Goal: Task Accomplishment & Management: Manage account settings

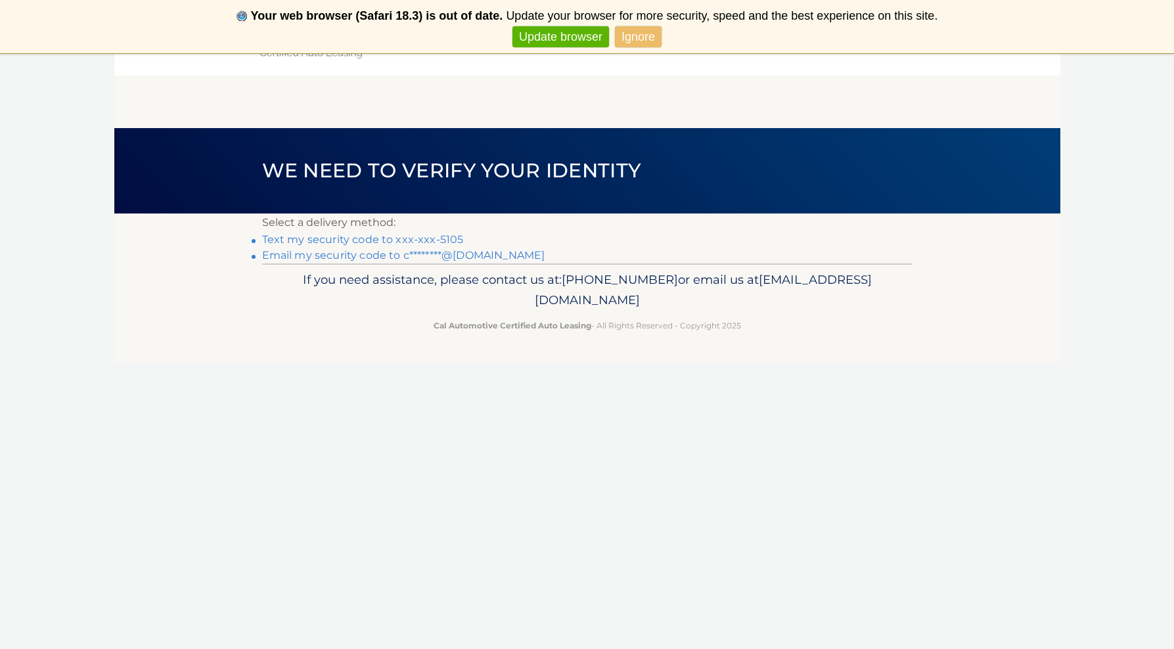
click at [356, 240] on link "Text my security code to xxx-xxx-5105" at bounding box center [363, 239] width 202 height 12
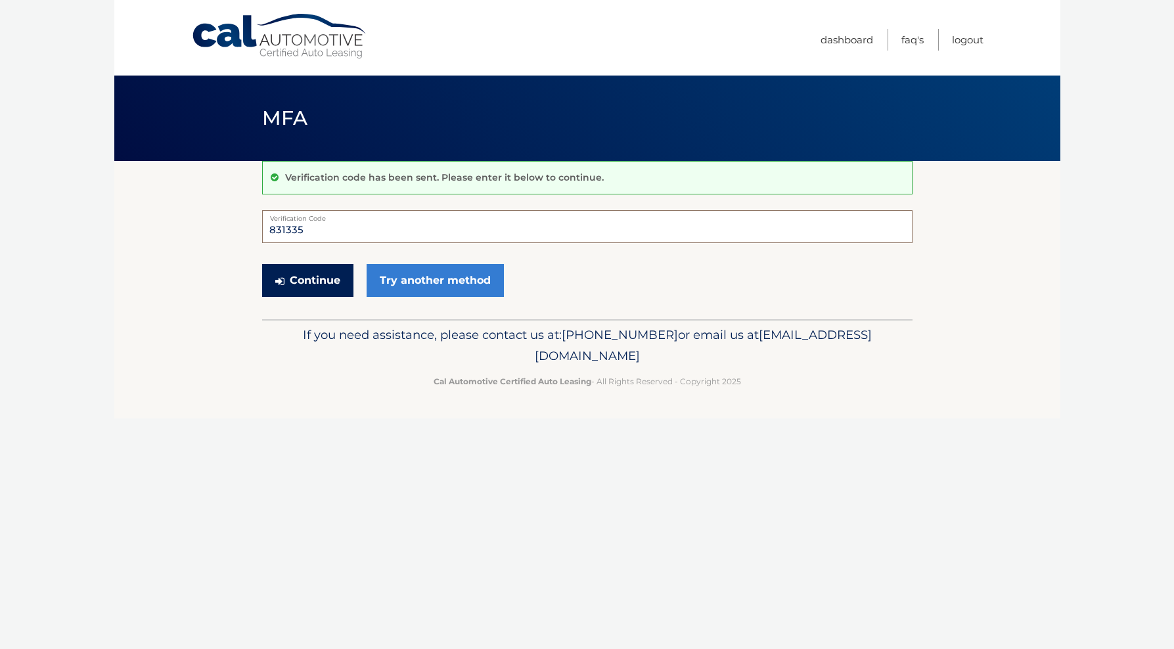
type input "831335"
click at [326, 280] on button "Continue" at bounding box center [307, 280] width 91 height 33
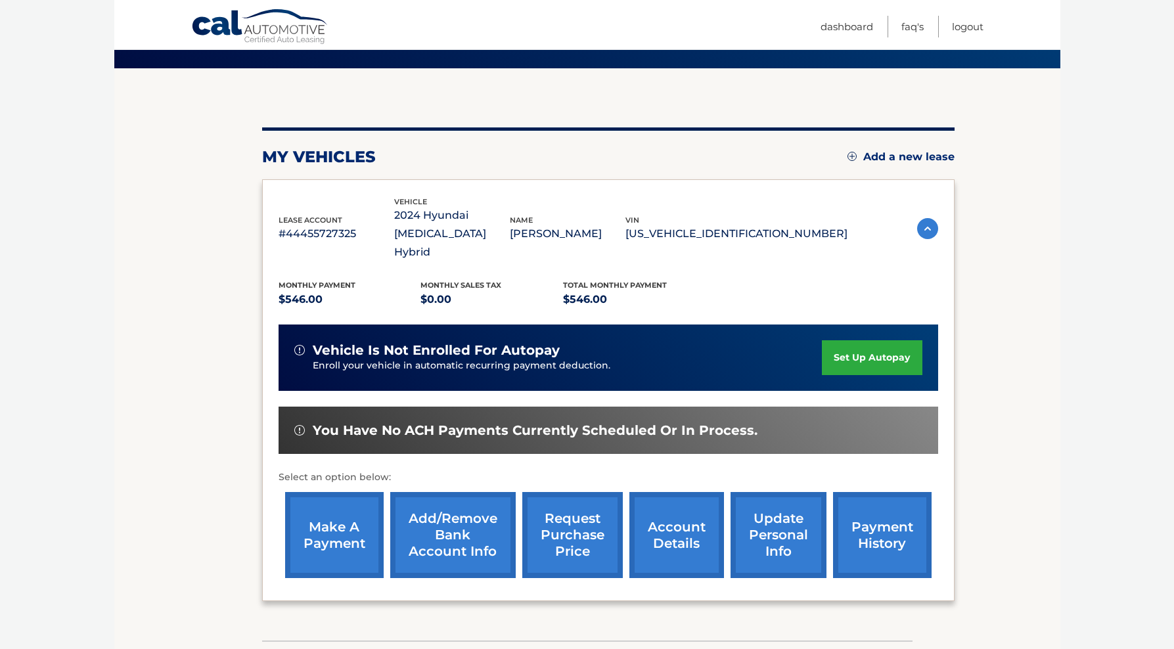
scroll to position [93, 0]
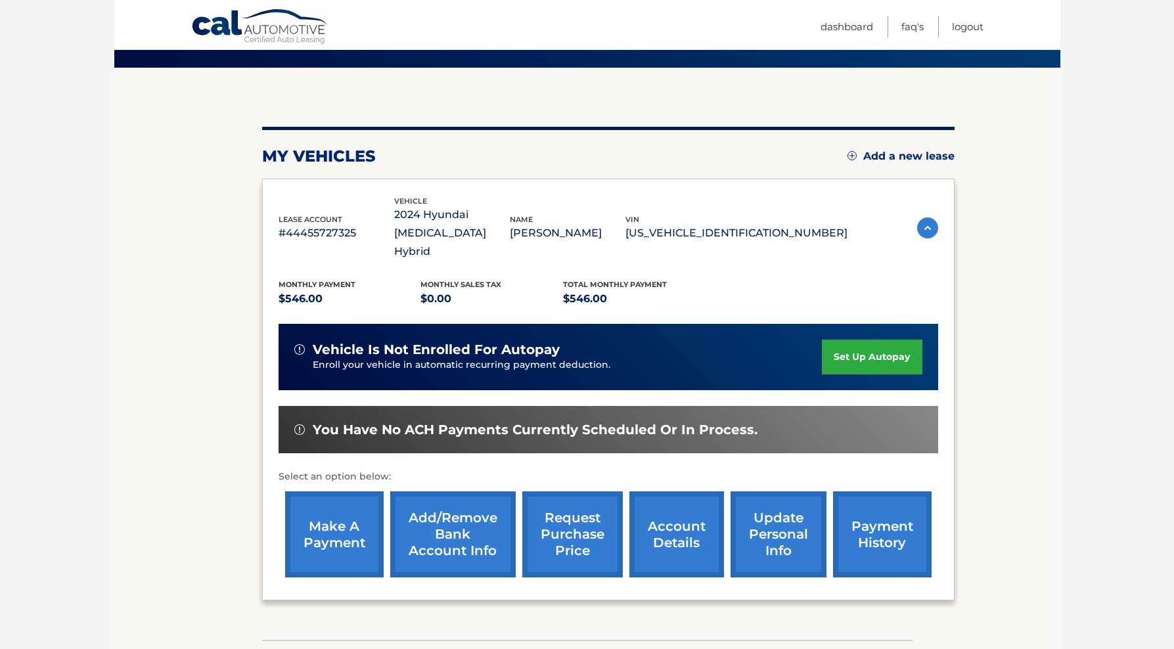
click at [354, 509] on link "make a payment" at bounding box center [334, 534] width 99 height 86
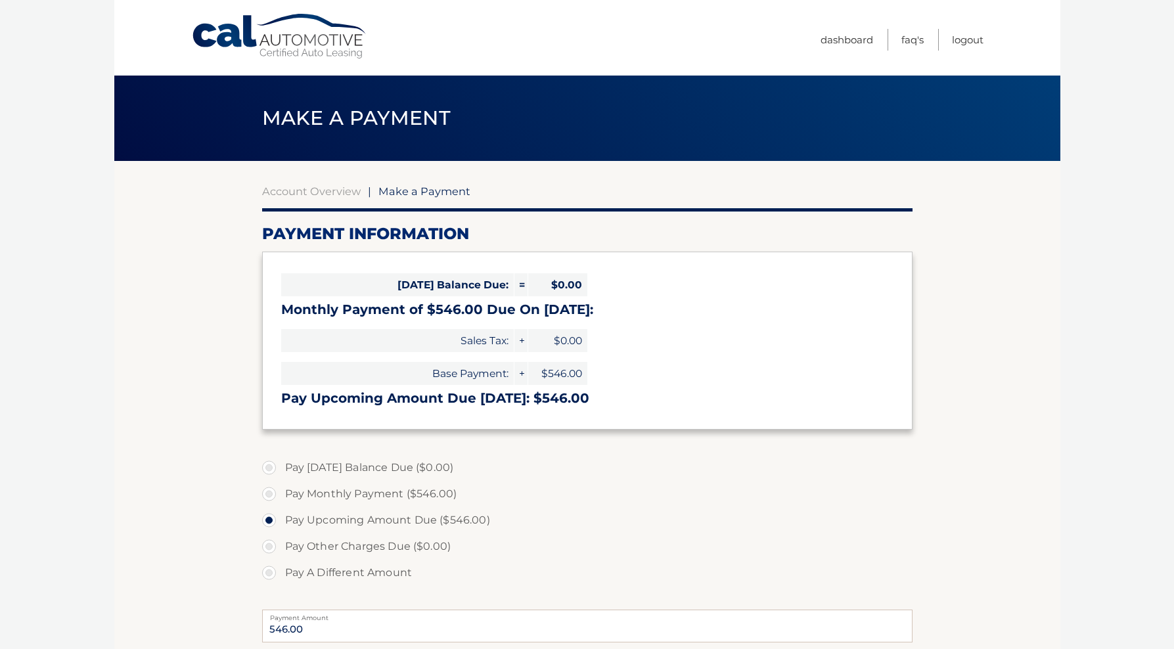
select select "YTEwODNiYmMtZWZhYi00ZjcxLWI1MjItMzFiY2ZmYjBlOTdh"
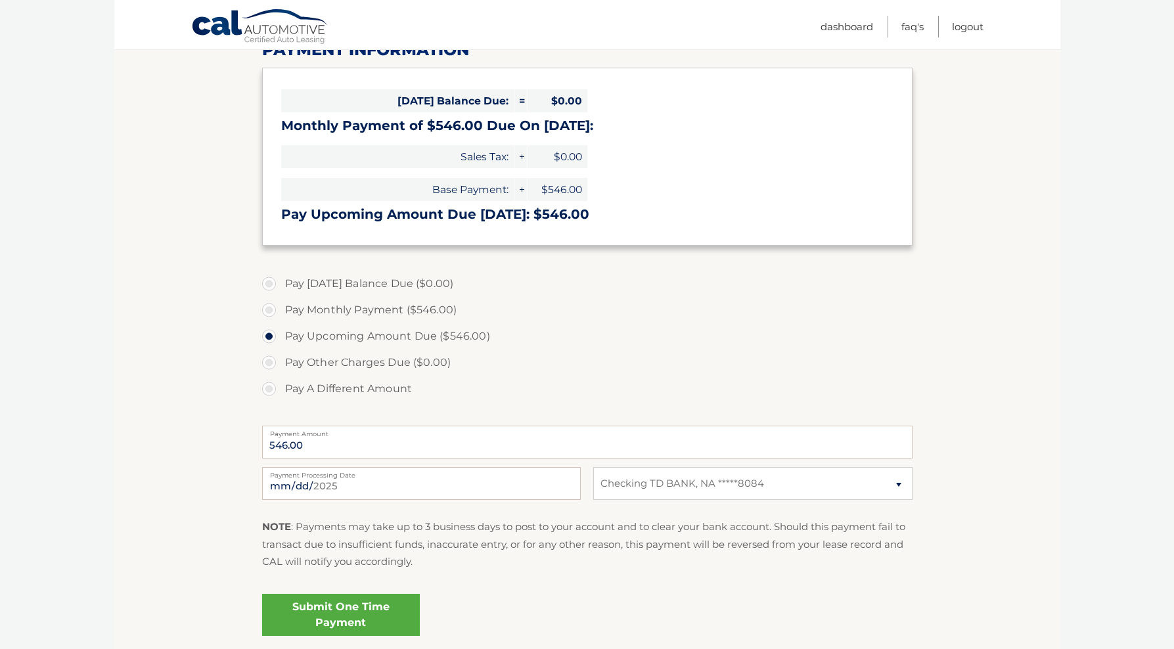
scroll to position [185, 0]
click at [320, 608] on link "Submit One Time Payment" at bounding box center [341, 614] width 158 height 42
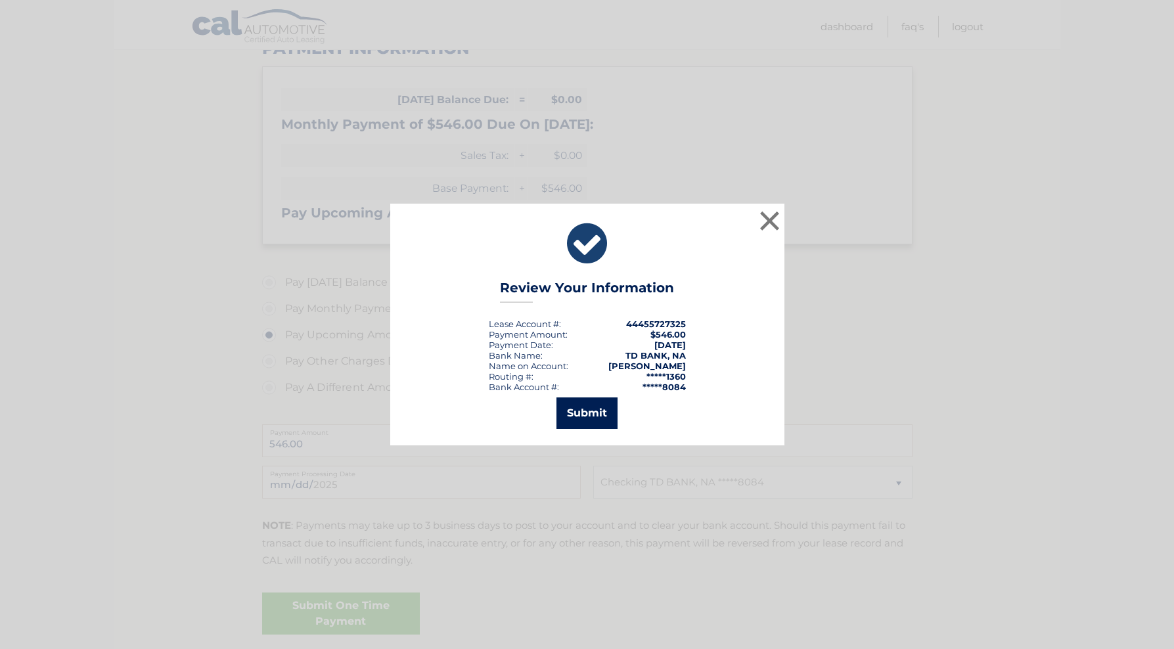
click at [585, 414] on button "Submit" at bounding box center [586, 413] width 61 height 32
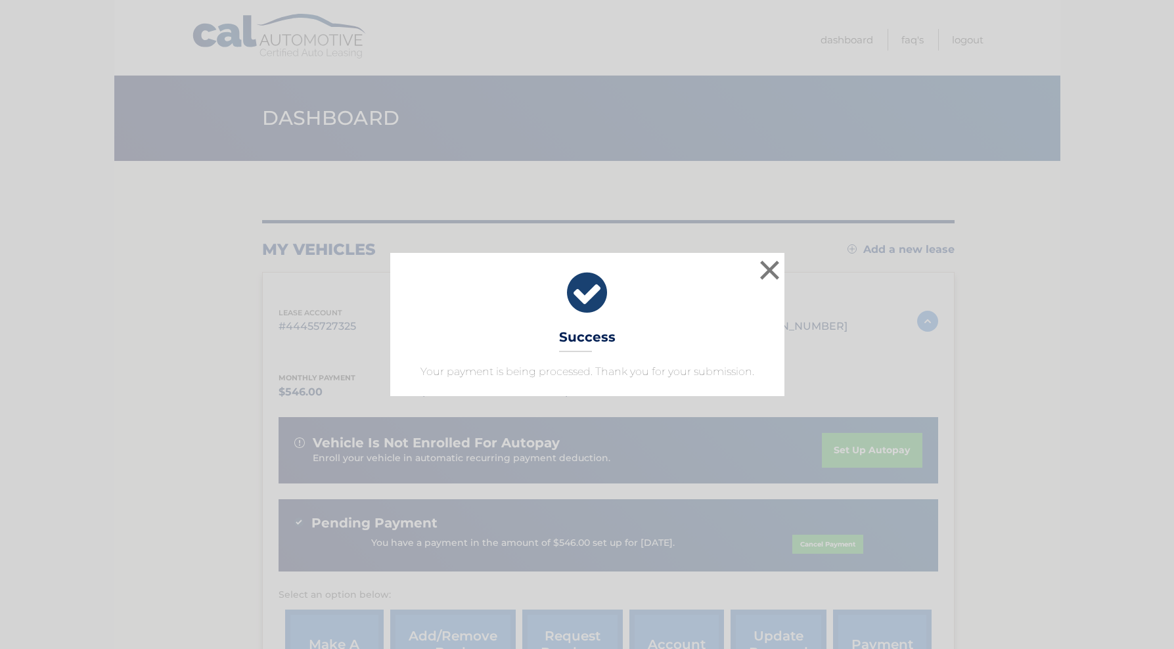
click at [853, 341] on div "× Success Your payment is being processed. Thank you for your submission." at bounding box center [586, 324] width 1163 height 143
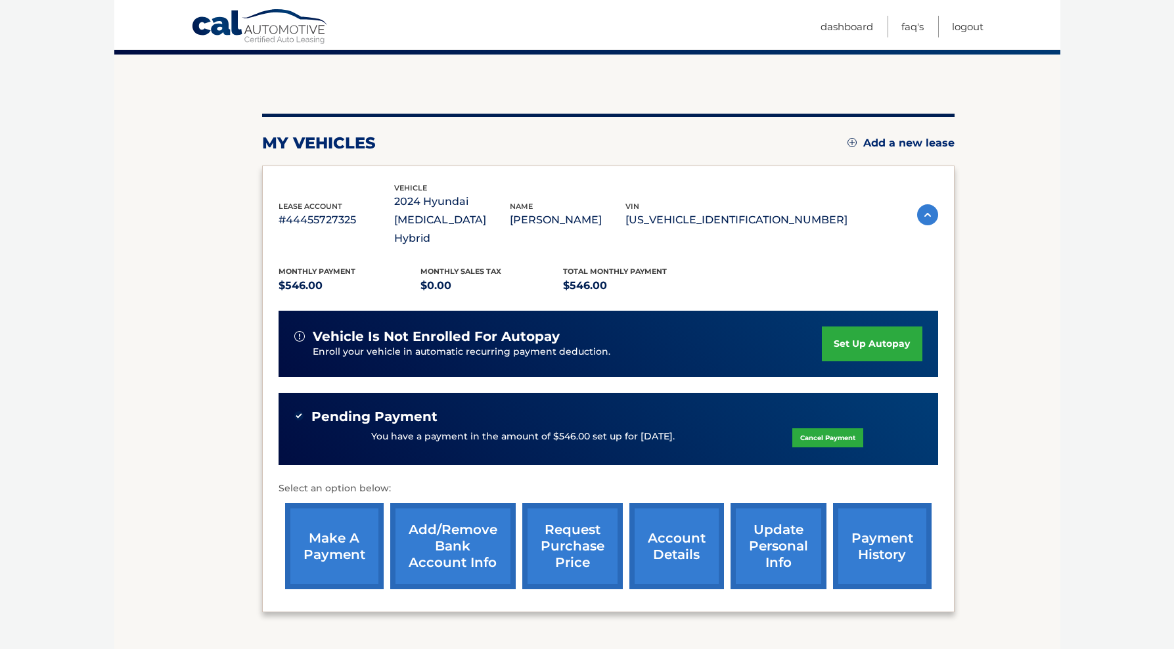
scroll to position [108, 0]
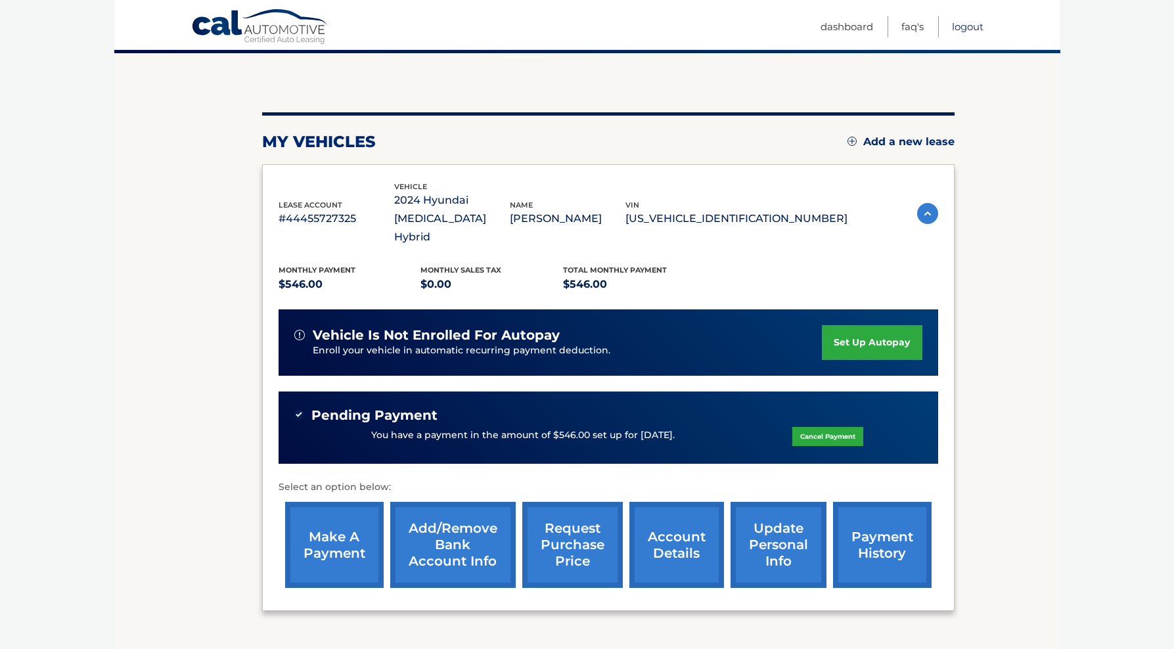
click at [968, 26] on link "Logout" at bounding box center [968, 27] width 32 height 22
